Goal: Information Seeking & Learning: Learn about a topic

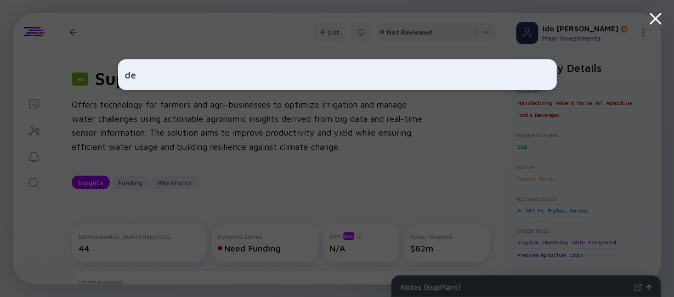
type input "d"
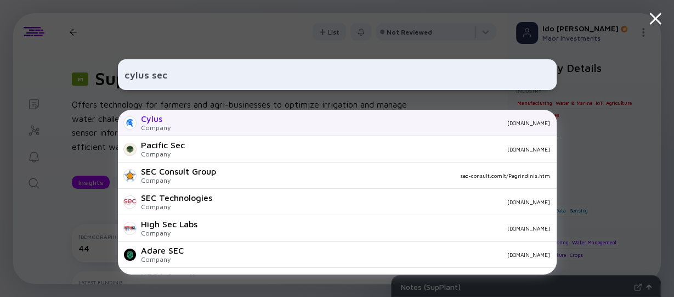
type input "cylus sec"
click at [158, 121] on div "Cylus" at bounding box center [156, 119] width 30 height 10
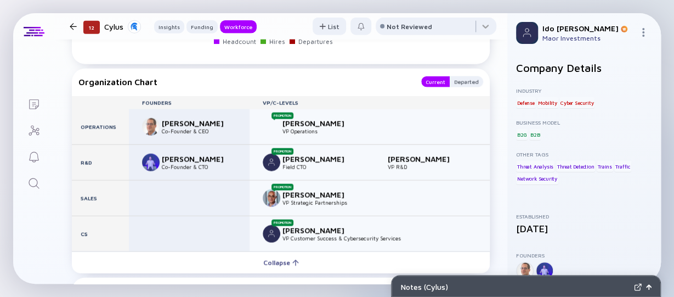
scroll to position [1282, 0]
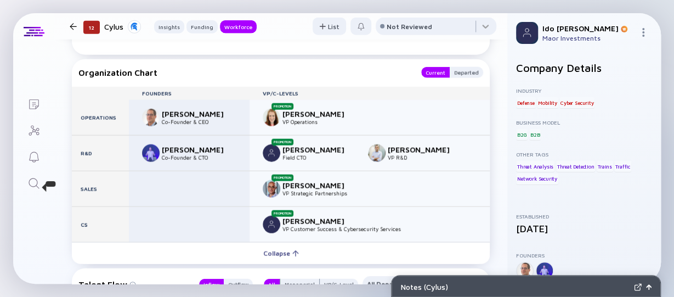
click at [38, 185] on icon "Search" at bounding box center [33, 183] width 13 height 13
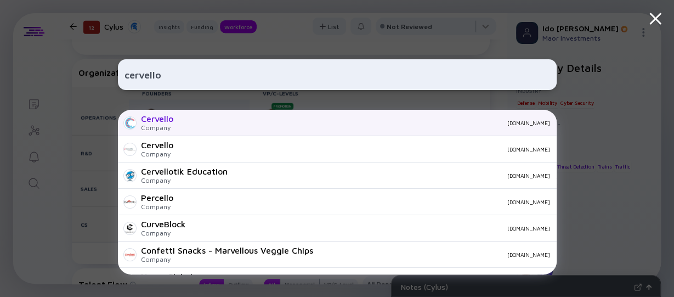
type input "cervello"
click at [163, 123] on div "Cervello" at bounding box center [157, 119] width 32 height 10
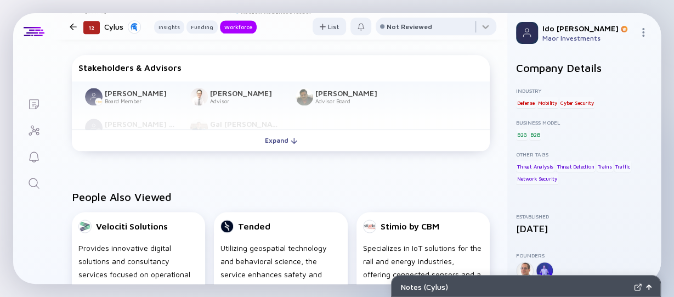
scroll to position [638, 0]
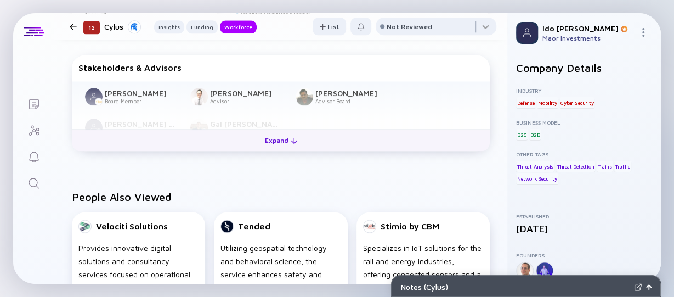
click at [285, 136] on div "Expand" at bounding box center [281, 140] width 46 height 17
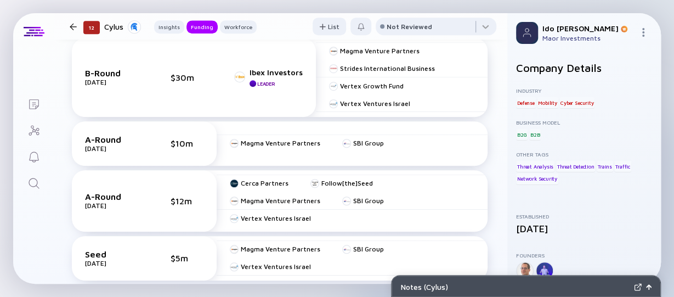
scroll to position [386, 0]
click at [363, 144] on div "SBI Group" at bounding box center [368, 143] width 31 height 8
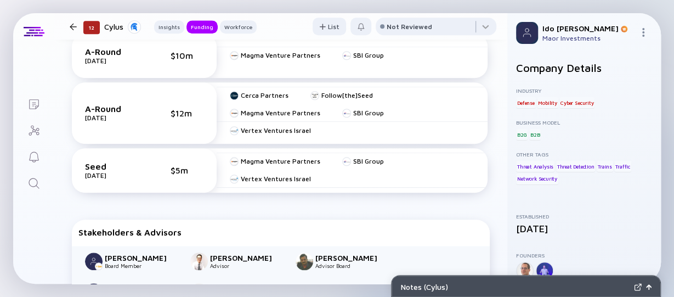
scroll to position [478, 0]
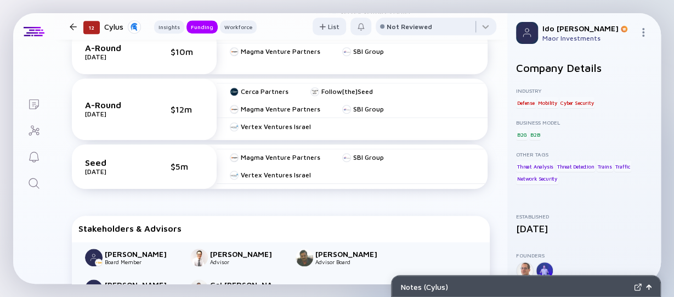
click at [172, 161] on div "$5m" at bounding box center [187, 166] width 33 height 10
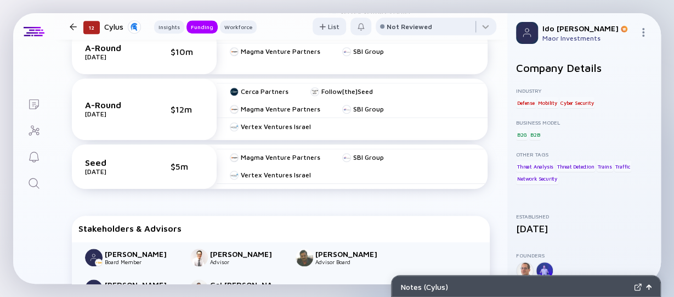
click at [177, 104] on div "$12m" at bounding box center [187, 109] width 33 height 10
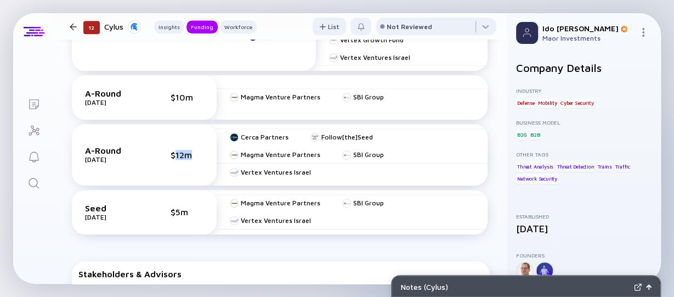
scroll to position [432, 0]
click at [177, 103] on div "A-Round [DATE] $10m" at bounding box center [144, 97] width 118 height 18
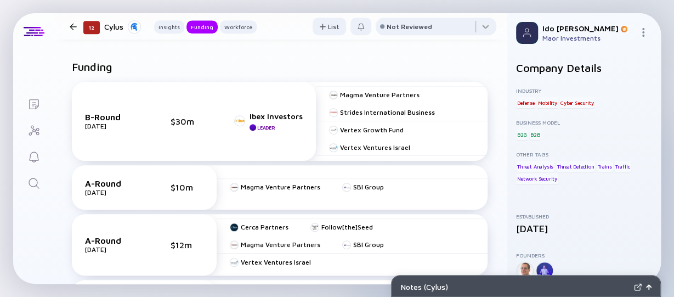
scroll to position [334, 0]
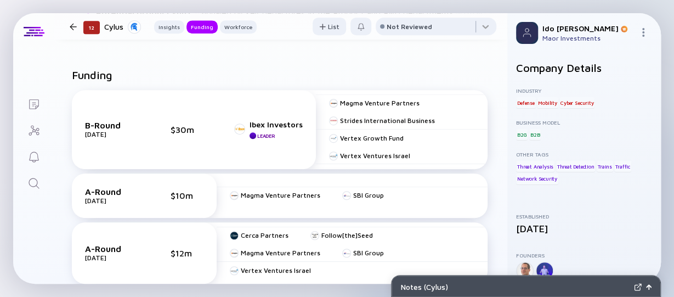
click at [174, 133] on div "$30m" at bounding box center [187, 129] width 33 height 10
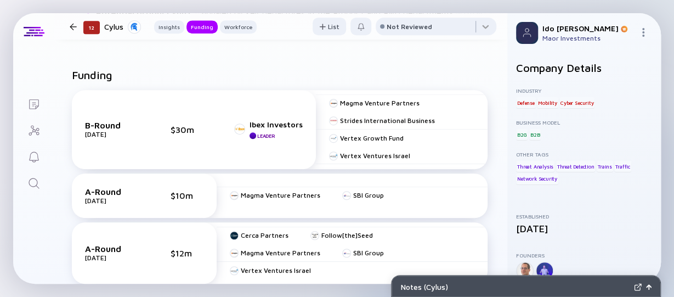
click at [174, 133] on div "$30m" at bounding box center [187, 129] width 33 height 10
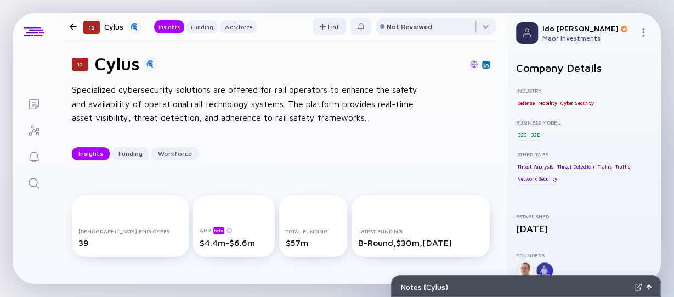
scroll to position [14, 0]
click at [167, 94] on div "Specialized cybersecurity solutions are offered for rail operators to enhance t…" at bounding box center [247, 104] width 351 height 42
click at [150, 93] on div "Specialized cybersecurity solutions are offered for rail operators to enhance t…" at bounding box center [247, 104] width 351 height 42
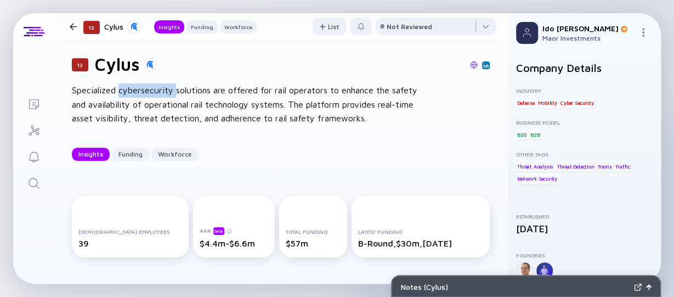
click at [150, 93] on div "Specialized cybersecurity solutions are offered for rail operators to enhance t…" at bounding box center [247, 104] width 351 height 42
click at [202, 92] on div "Specialized cybersecurity solutions are offered for rail operators to enhance t…" at bounding box center [247, 104] width 351 height 42
click at [229, 96] on div "Specialized cybersecurity solutions are offered for rail operators to enhance t…" at bounding box center [247, 104] width 351 height 42
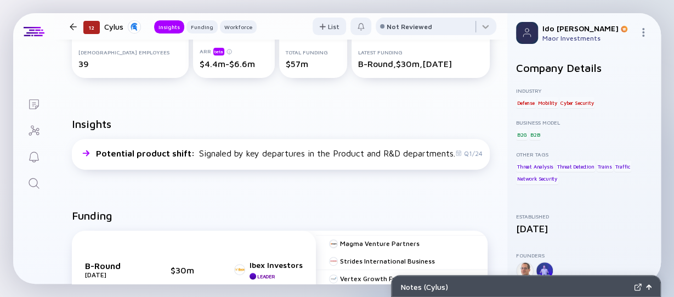
scroll to position [123, 0]
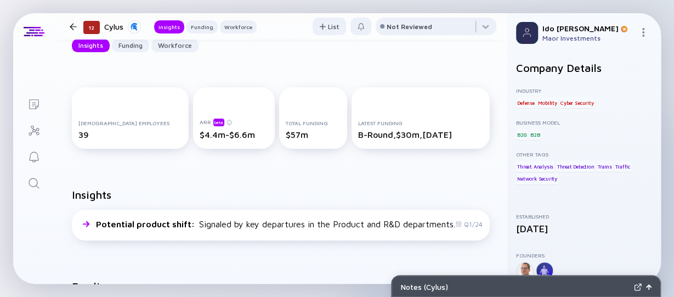
click at [286, 122] on div "Total Funding" at bounding box center [313, 123] width 55 height 7
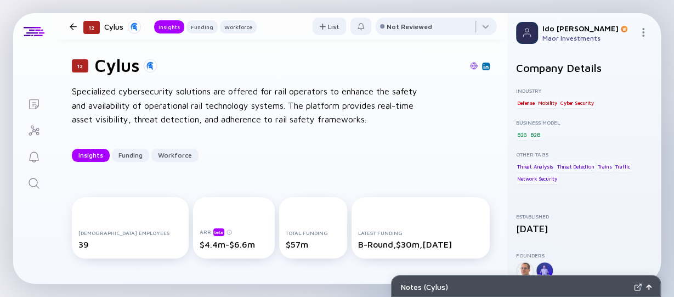
scroll to position [12, 0]
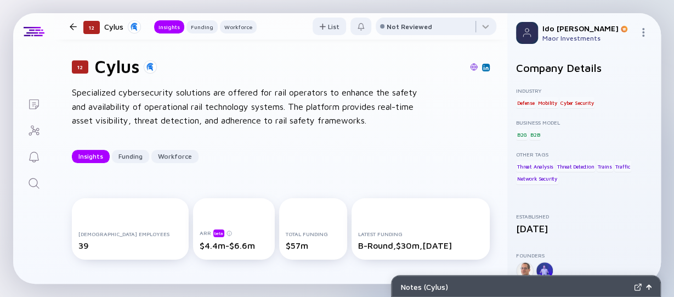
click at [274, 122] on div "Specialized cybersecurity solutions are offered for rail operators to enhance t…" at bounding box center [247, 107] width 351 height 42
click at [222, 111] on div "Specialized cybersecurity solutions are offered for rail operators to enhance t…" at bounding box center [247, 107] width 351 height 42
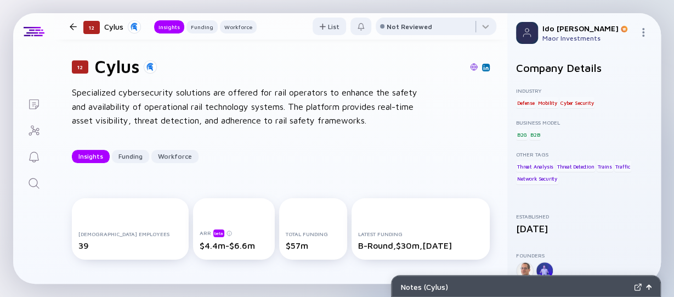
click at [222, 111] on div "Specialized cybersecurity solutions are offered for rail operators to enhance t…" at bounding box center [247, 107] width 351 height 42
click at [177, 91] on div "Specialized cybersecurity solutions are offered for rail operators to enhance t…" at bounding box center [247, 107] width 351 height 42
click at [144, 94] on div "Specialized cybersecurity solutions are offered for rail operators to enhance t…" at bounding box center [247, 107] width 351 height 42
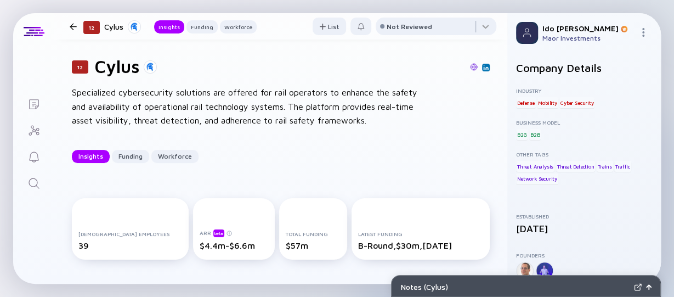
click at [93, 94] on div "Specialized cybersecurity solutions are offered for rail operators to enhance t…" at bounding box center [247, 107] width 351 height 42
click at [132, 96] on div "Specialized cybersecurity solutions are offered for rail operators to enhance t…" at bounding box center [247, 107] width 351 height 42
click at [182, 93] on div "Specialized cybersecurity solutions are offered for rail operators to enhance t…" at bounding box center [247, 107] width 351 height 42
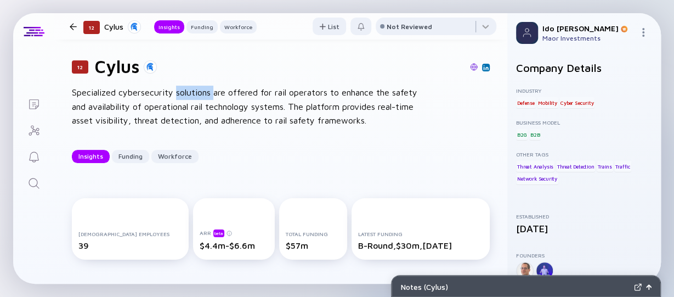
click at [182, 93] on div "Specialized cybersecurity solutions are offered for rail operators to enhance t…" at bounding box center [247, 107] width 351 height 42
click at [160, 105] on div "Specialized cybersecurity solutions are offered for rail operators to enhance t…" at bounding box center [247, 107] width 351 height 42
click at [137, 106] on div "Specialized cybersecurity solutions are offered for rail operators to enhance t…" at bounding box center [247, 107] width 351 height 42
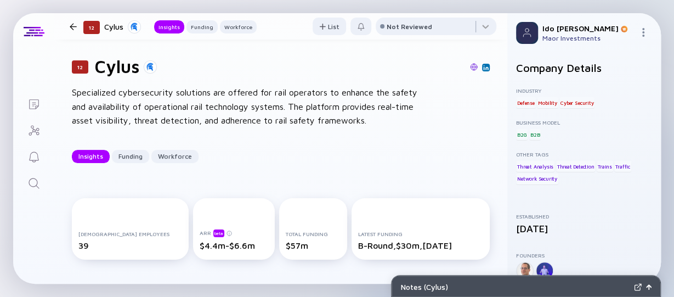
click at [117, 105] on div "Specialized cybersecurity solutions are offered for rail operators to enhance t…" at bounding box center [247, 107] width 351 height 42
click at [135, 89] on div "Specialized cybersecurity solutions are offered for rail operators to enhance t…" at bounding box center [247, 107] width 351 height 42
click at [143, 117] on div "Specialized cybersecurity solutions are offered for rail operators to enhance t…" at bounding box center [247, 107] width 351 height 42
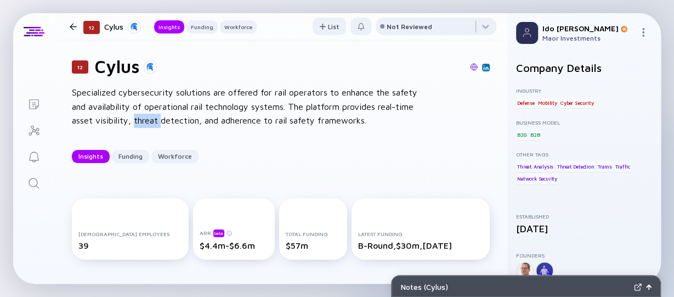
click at [143, 117] on div "Specialized cybersecurity solutions are offered for rail operators to enhance t…" at bounding box center [247, 107] width 351 height 42
click at [241, 119] on div "Specialized cybersecurity solutions are offered for rail operators to enhance t…" at bounding box center [247, 107] width 351 height 42
click at [304, 110] on div "Specialized cybersecurity solutions are offered for rail operators to enhance t…" at bounding box center [247, 107] width 351 height 42
click at [335, 107] on div "Specialized cybersecurity solutions are offered for rail operators to enhance t…" at bounding box center [247, 107] width 351 height 42
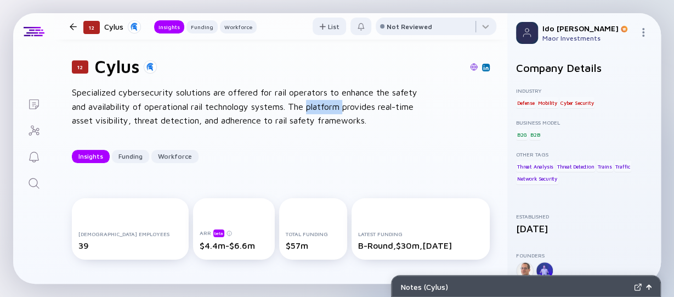
click at [335, 107] on div "Specialized cybersecurity solutions are offered for rail operators to enhance t…" at bounding box center [247, 107] width 351 height 42
click at [381, 105] on div "Specialized cybersecurity solutions are offered for rail operators to enhance t…" at bounding box center [247, 107] width 351 height 42
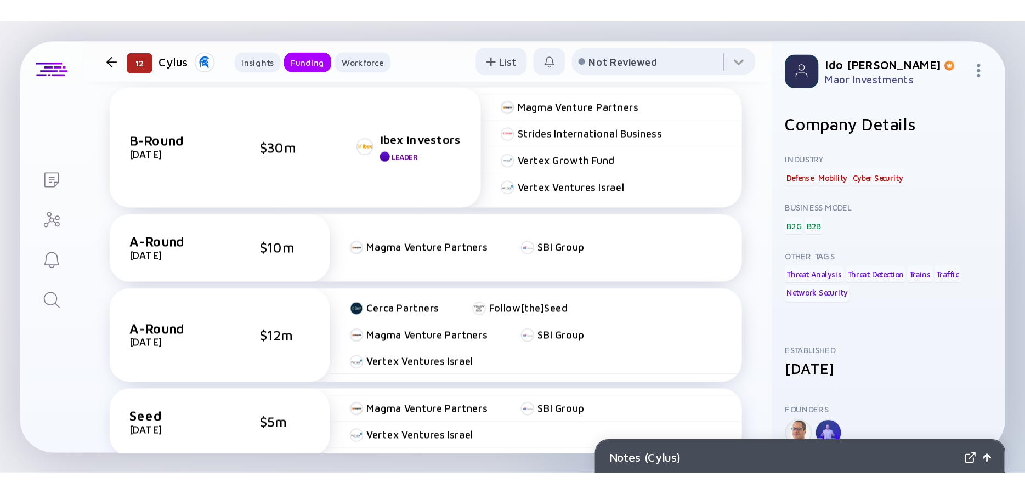
scroll to position [0, 0]
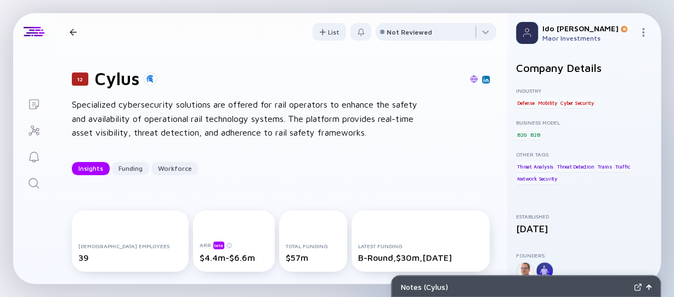
click at [245, 119] on div "Specialized cybersecurity solutions are offered for rail operators to enhance t…" at bounding box center [247, 119] width 351 height 42
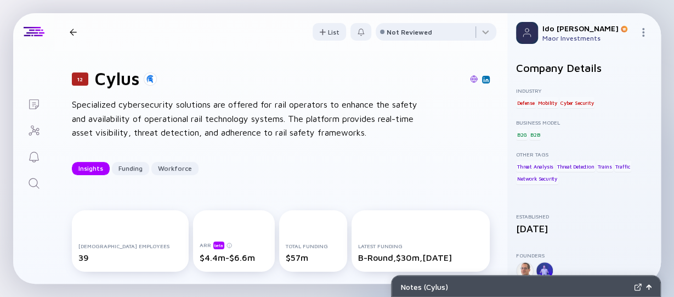
click at [245, 119] on div "Specialized cybersecurity solutions are offered for rail operators to enhance t…" at bounding box center [247, 119] width 351 height 42
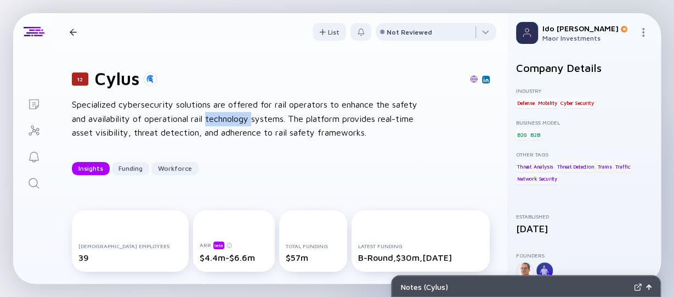
click at [245, 119] on div "Specialized cybersecurity solutions are offered for rail operators to enhance t…" at bounding box center [247, 119] width 351 height 42
click at [188, 104] on div "Specialized cybersecurity solutions are offered for rail operators to enhance t…" at bounding box center [247, 119] width 351 height 42
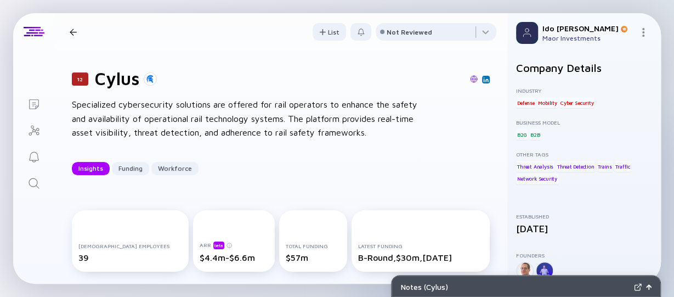
click at [153, 111] on div "Specialized cybersecurity solutions are offered for rail operators to enhance t…" at bounding box center [247, 119] width 351 height 42
click at [117, 112] on div "Specialized cybersecurity solutions are offered for rail operators to enhance t…" at bounding box center [247, 119] width 351 height 42
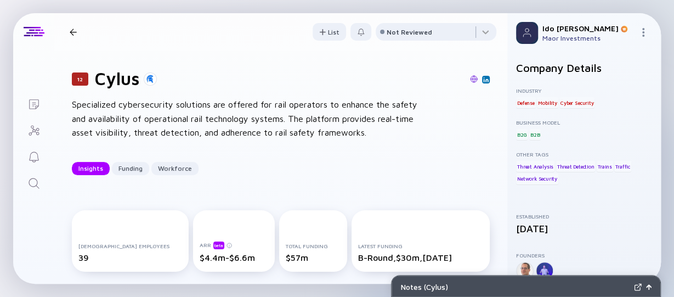
click at [134, 104] on div "Specialized cybersecurity solutions are offered for rail operators to enhance t…" at bounding box center [247, 119] width 351 height 42
drag, startPoint x: 134, startPoint y: 104, endPoint x: 154, endPoint y: 110, distance: 21.3
click at [154, 110] on div "Specialized cybersecurity solutions are offered for rail operators to enhance t…" at bounding box center [247, 119] width 351 height 42
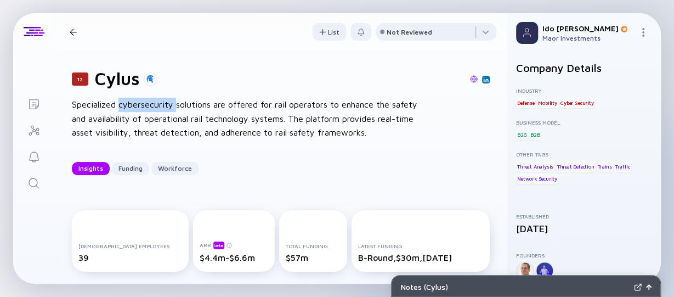
click at [154, 110] on div "Specialized cybersecurity solutions are offered for rail operators to enhance t…" at bounding box center [247, 119] width 351 height 42
drag, startPoint x: 154, startPoint y: 110, endPoint x: 162, endPoint y: 110, distance: 7.7
click at [162, 110] on div "Specialized cybersecurity solutions are offered for rail operators to enhance t…" at bounding box center [247, 119] width 351 height 42
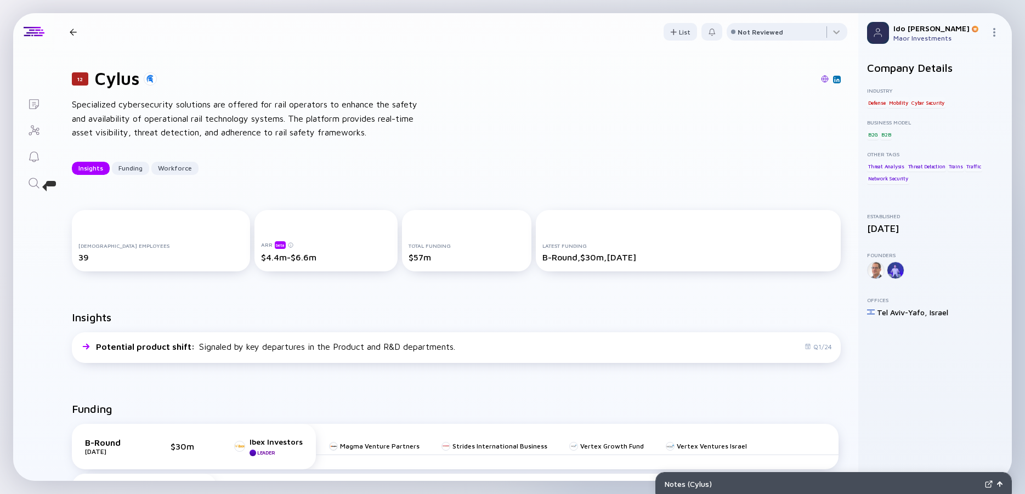
click at [32, 183] on icon "Search" at bounding box center [33, 183] width 13 height 13
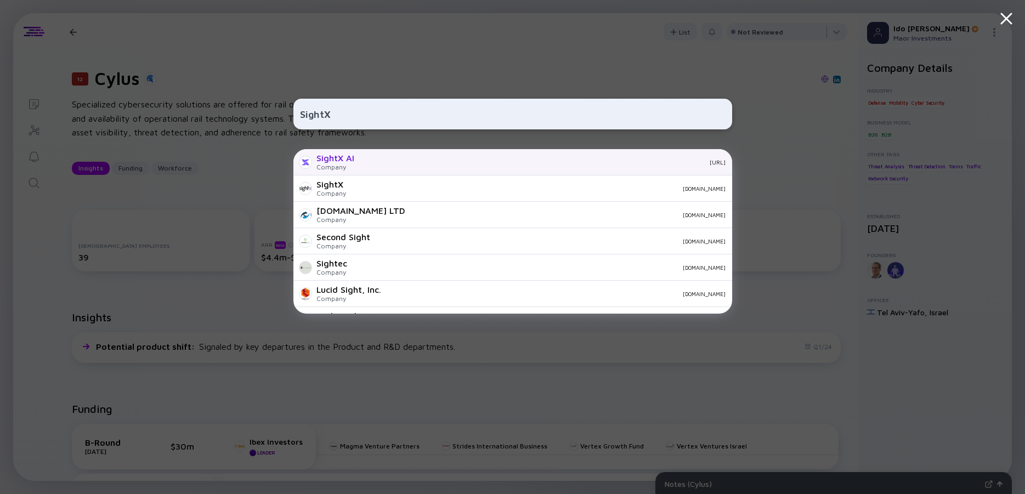
type input "SightX"
click at [334, 156] on div "SightX AI" at bounding box center [335, 158] width 38 height 10
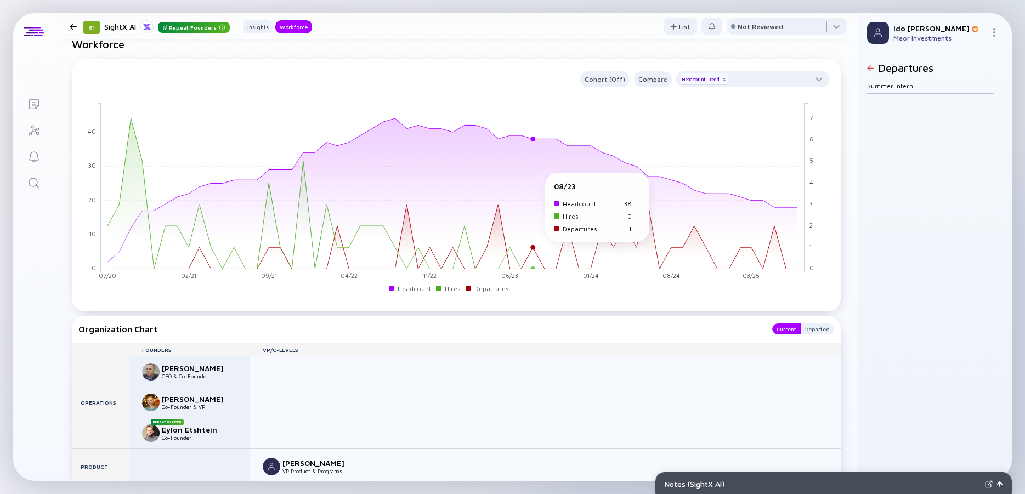
scroll to position [790, 0]
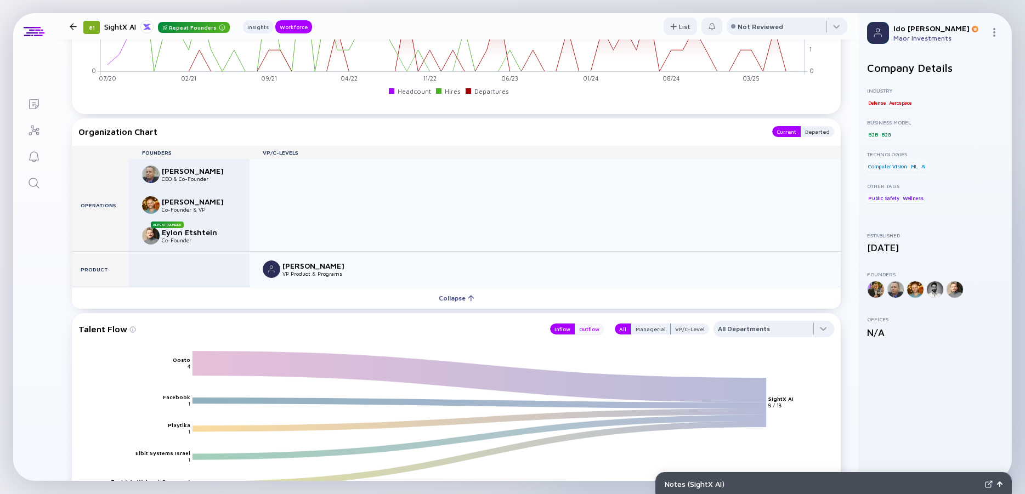
click at [580, 296] on div "Outflow" at bounding box center [589, 329] width 29 height 11
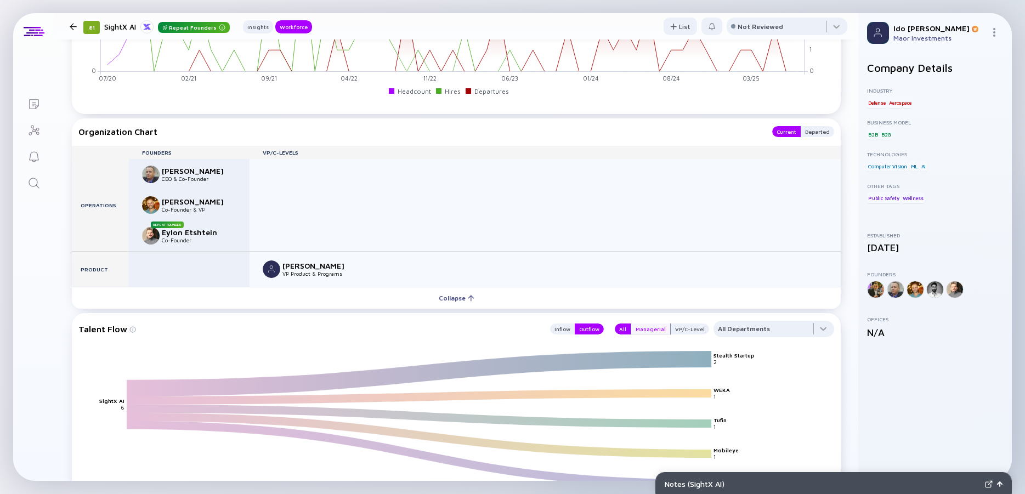
click at [641, 296] on div "Managerial" at bounding box center [650, 329] width 39 height 11
click at [558, 296] on div "Inflow" at bounding box center [562, 329] width 25 height 11
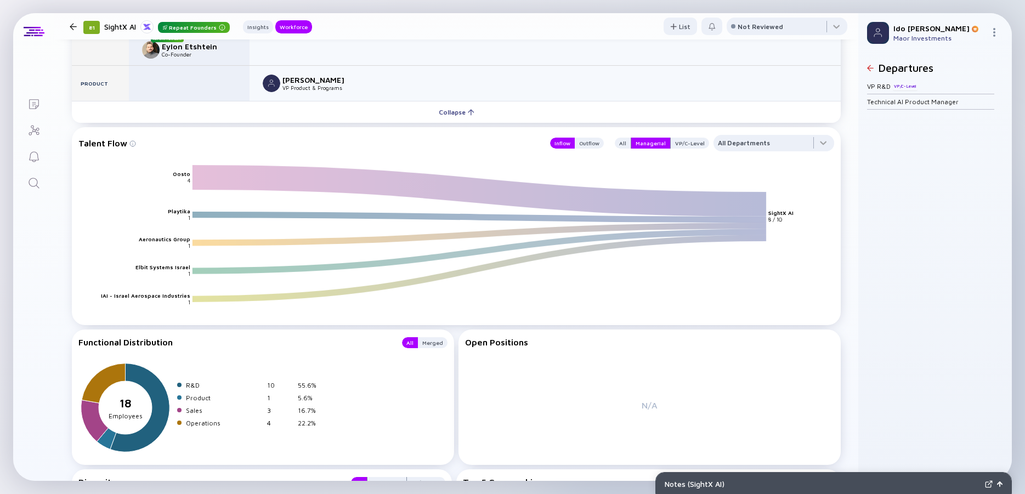
scroll to position [987, 0]
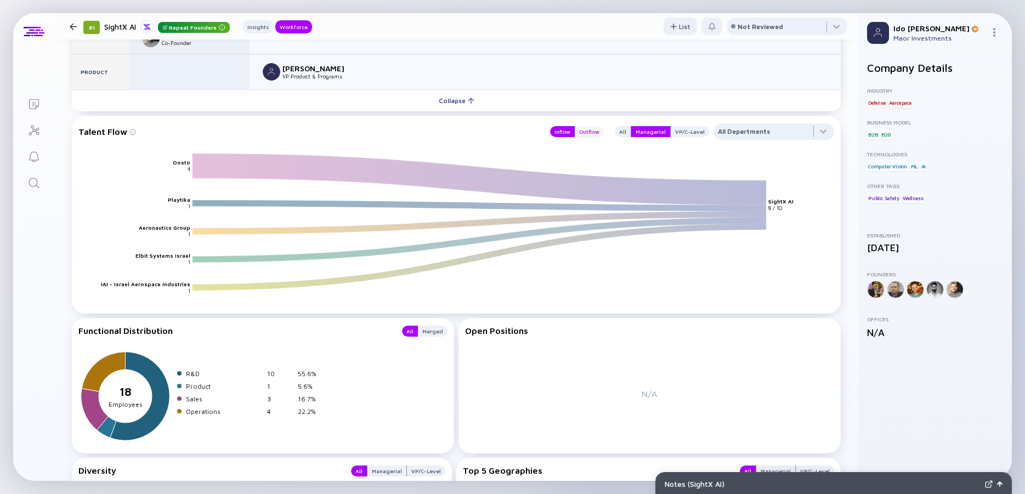
click at [588, 132] on div "Outflow" at bounding box center [589, 131] width 29 height 11
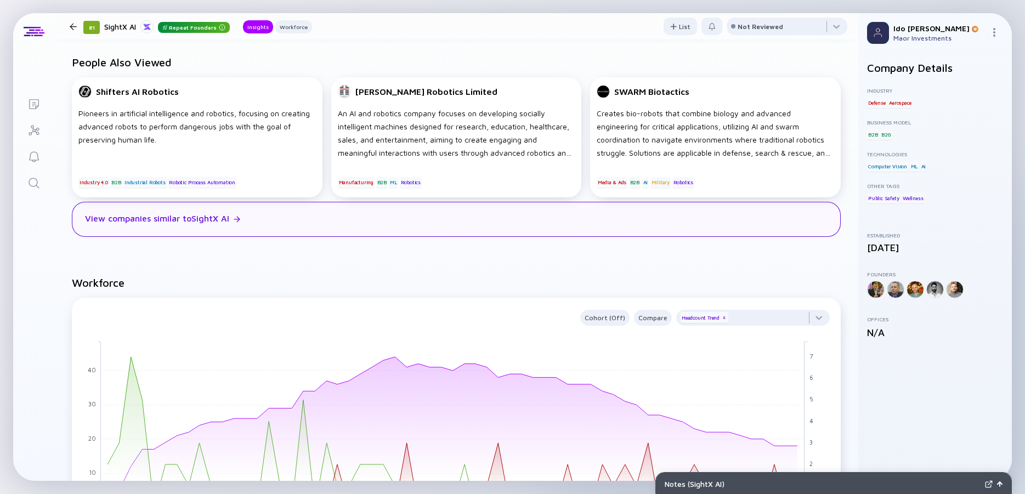
scroll to position [0, 0]
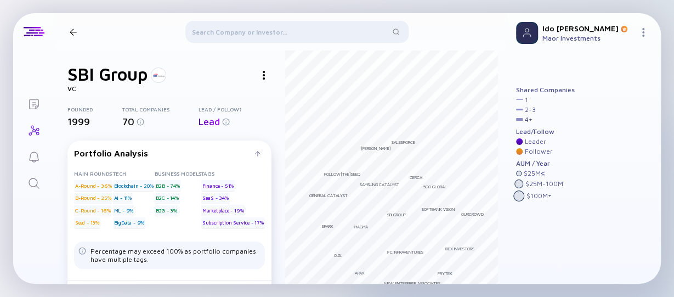
click at [263, 73] on img at bounding box center [264, 75] width 2 height 9
click at [272, 123] on div "Website" at bounding box center [284, 118] width 62 height 22
